Goal: Navigation & Orientation: Find specific page/section

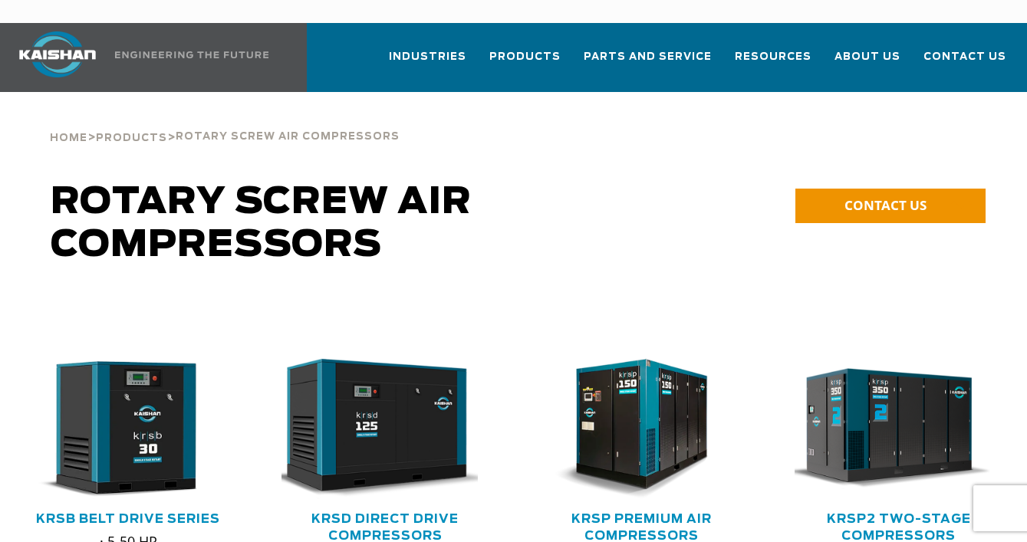
click at [120, 51] on img at bounding box center [191, 54] width 153 height 7
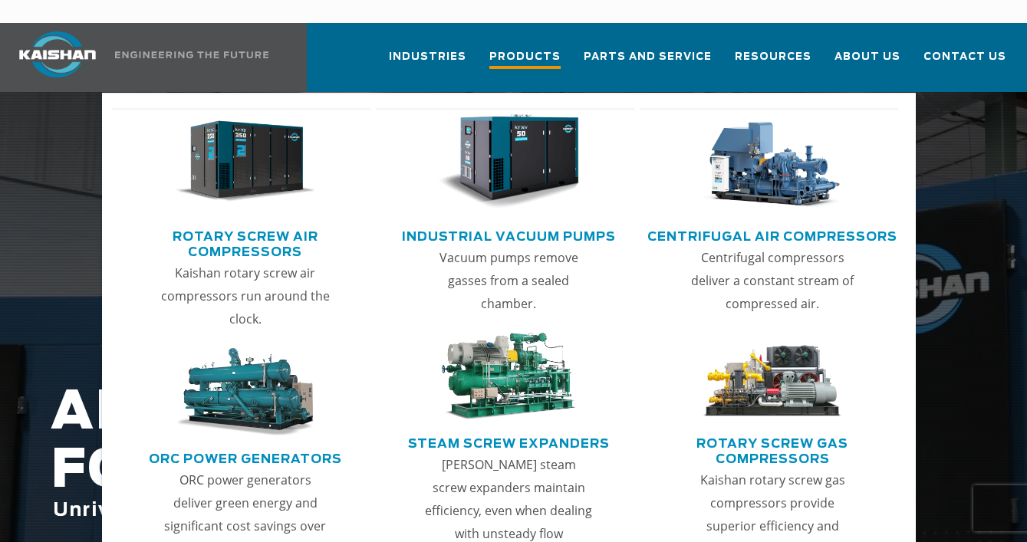
click at [524, 48] on span "Products" at bounding box center [524, 58] width 71 height 21
